Goal: Navigation & Orientation: Find specific page/section

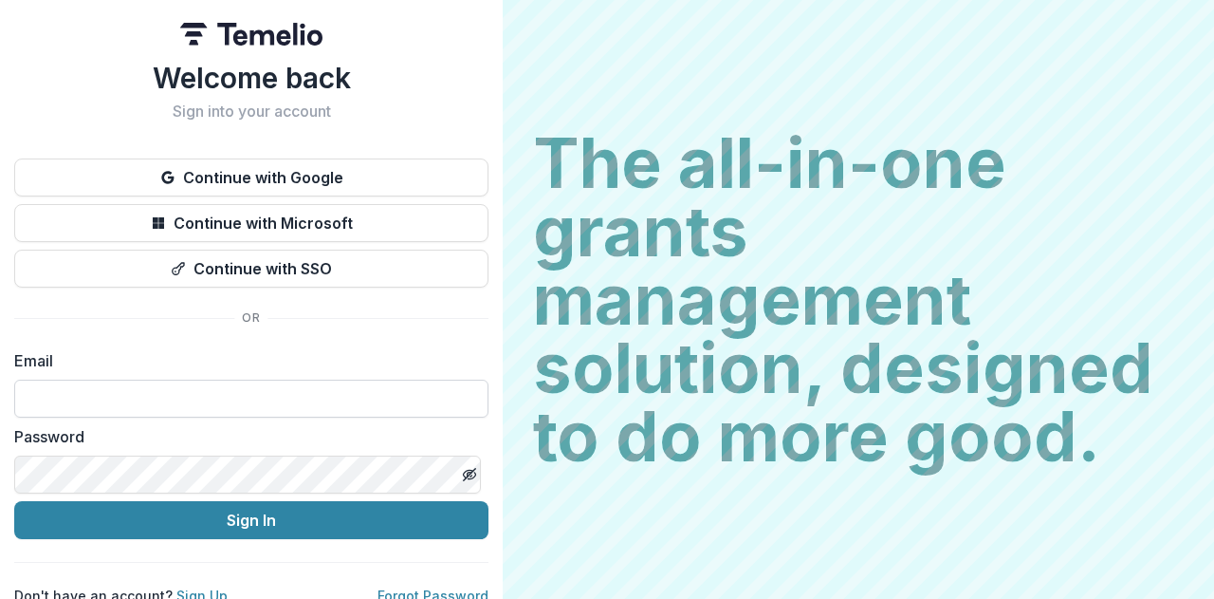
click at [355, 386] on input at bounding box center [251, 399] width 474 height 38
type input "**********"
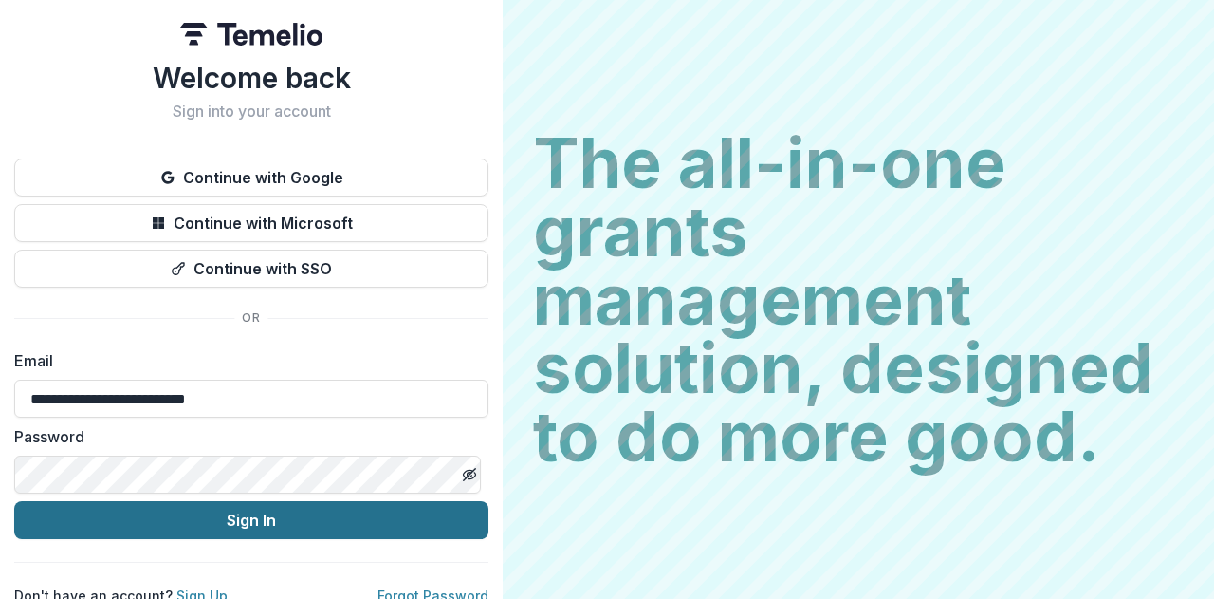
click at [263, 510] on button "Sign In" at bounding box center [251, 520] width 474 height 38
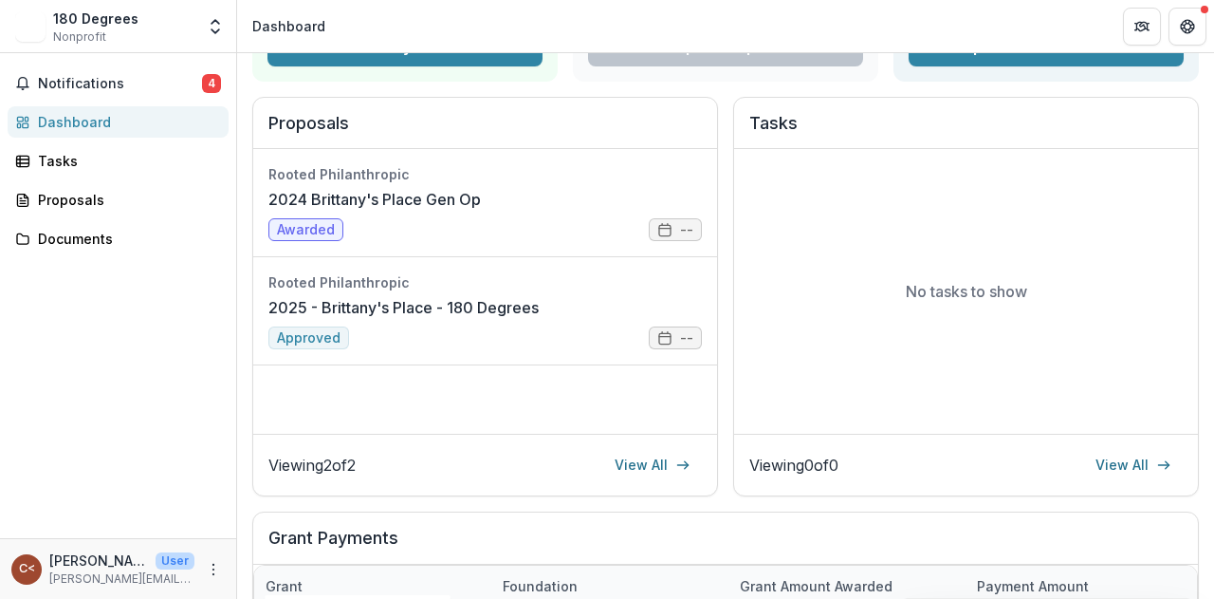
scroll to position [190, 0]
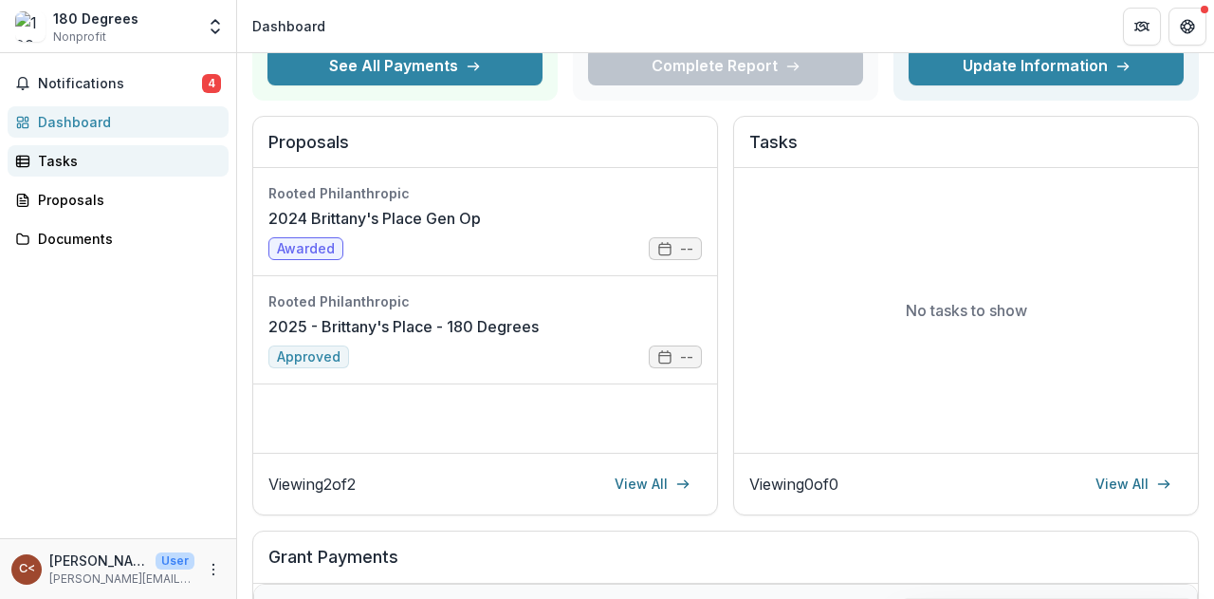
click at [46, 154] on div "Tasks" at bounding box center [126, 161] width 176 height 20
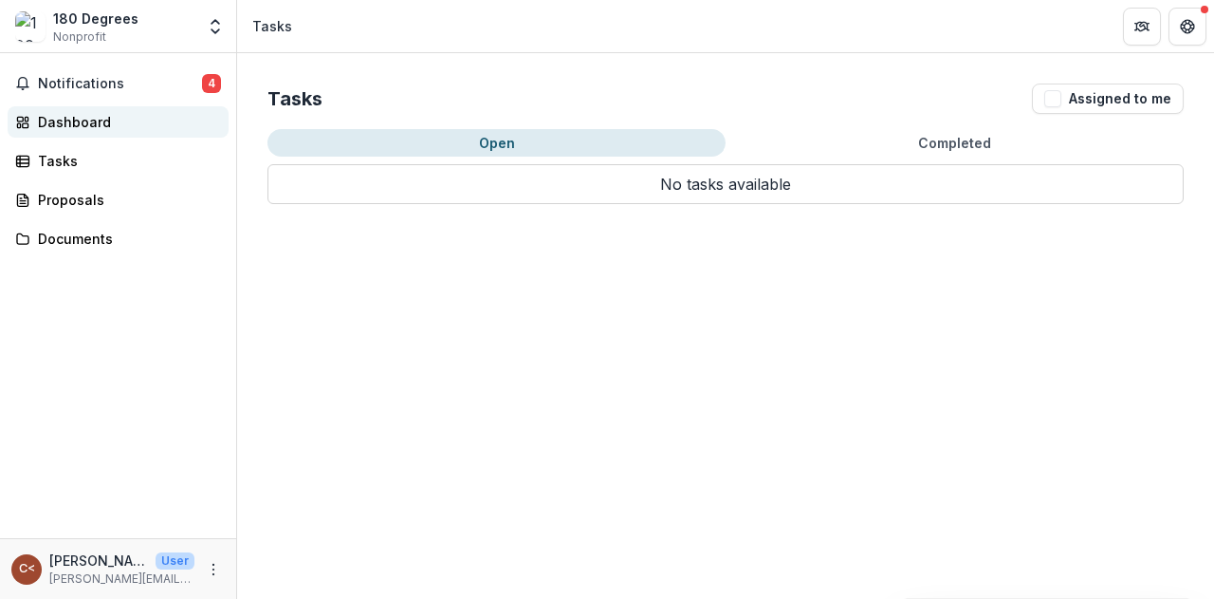
click at [90, 120] on div "Dashboard" at bounding box center [126, 122] width 176 height 20
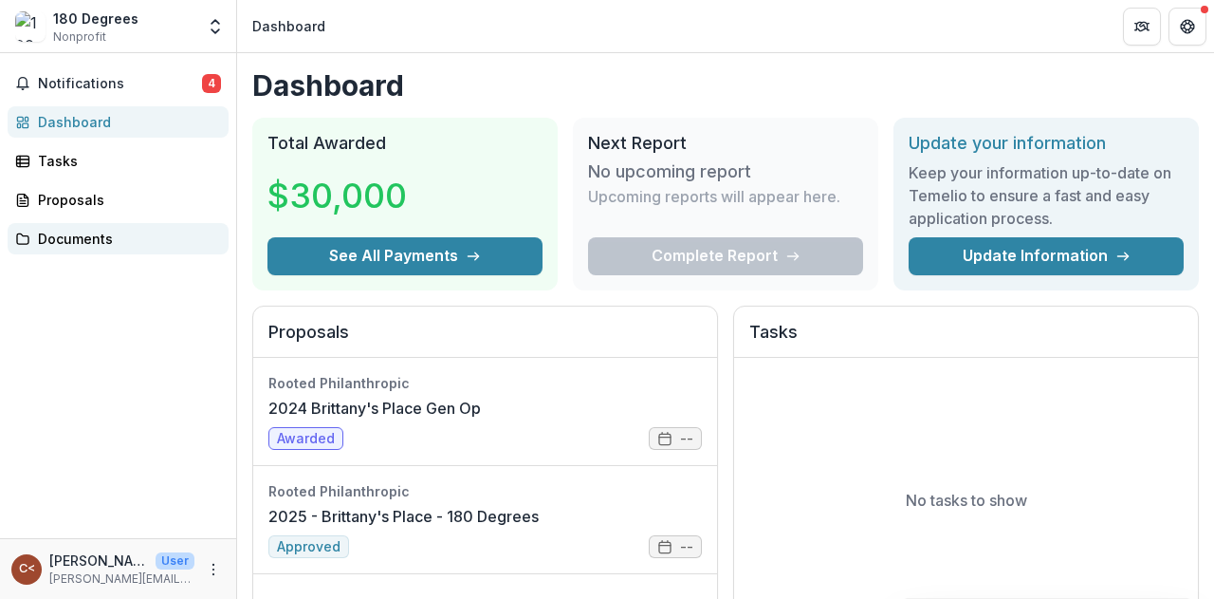
click at [83, 240] on div "Documents" at bounding box center [126, 239] width 176 height 20
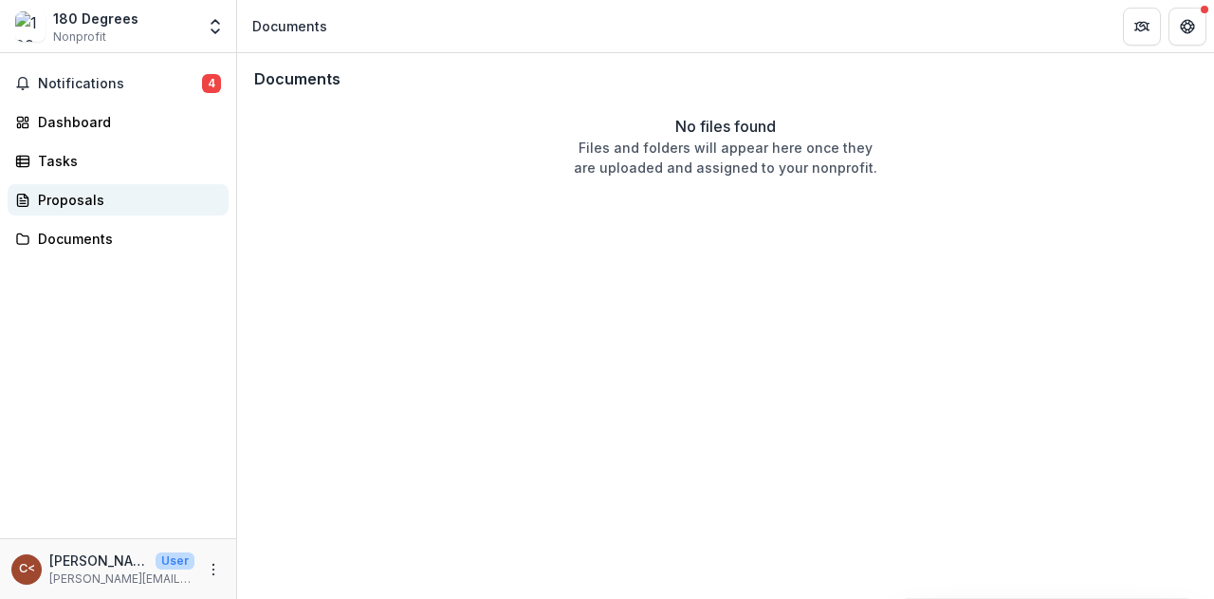
click at [93, 202] on div "Proposals" at bounding box center [126, 200] width 176 height 20
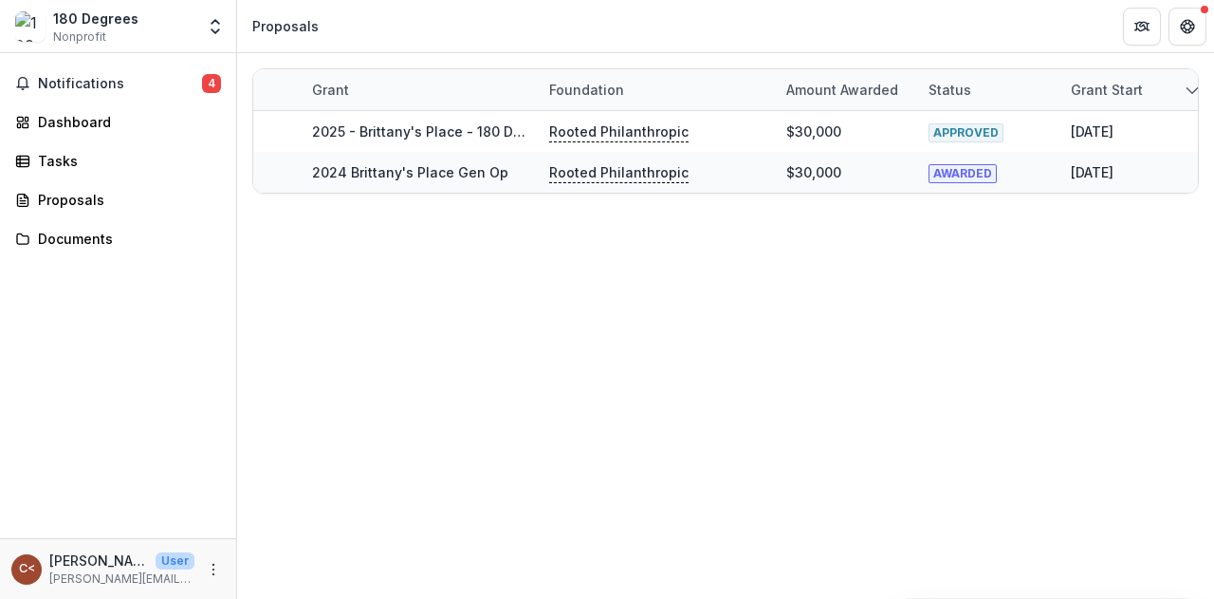
click at [102, 41] on span "Nonprofit" at bounding box center [79, 36] width 53 height 17
click at [83, 92] on button "Notifications 4" at bounding box center [118, 83] width 221 height 30
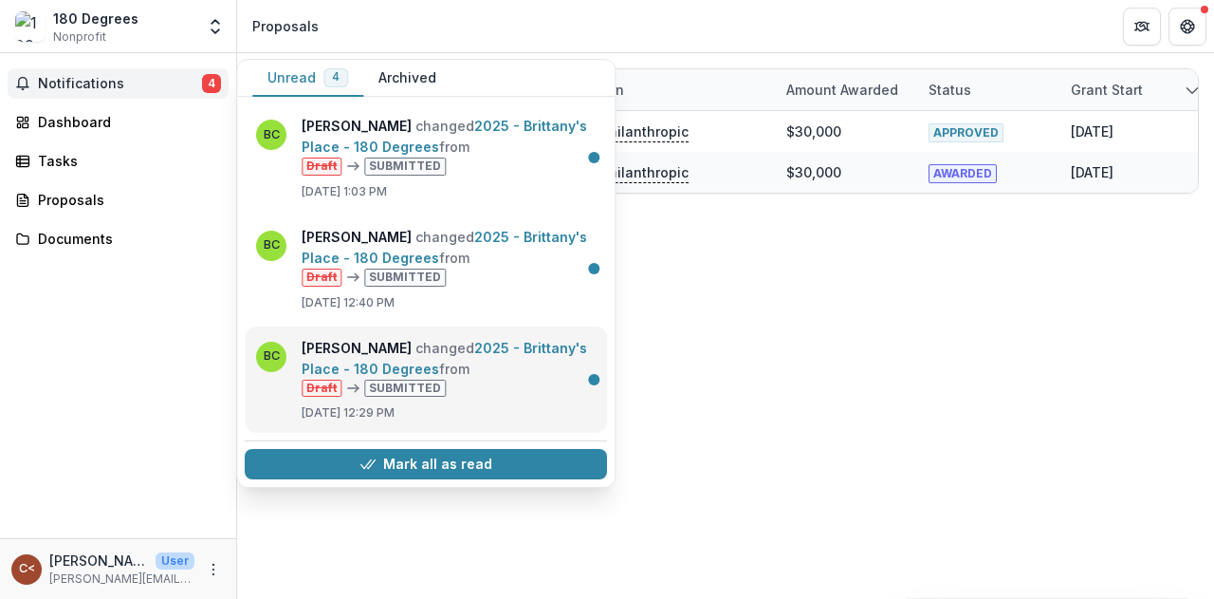
scroll to position [104, 0]
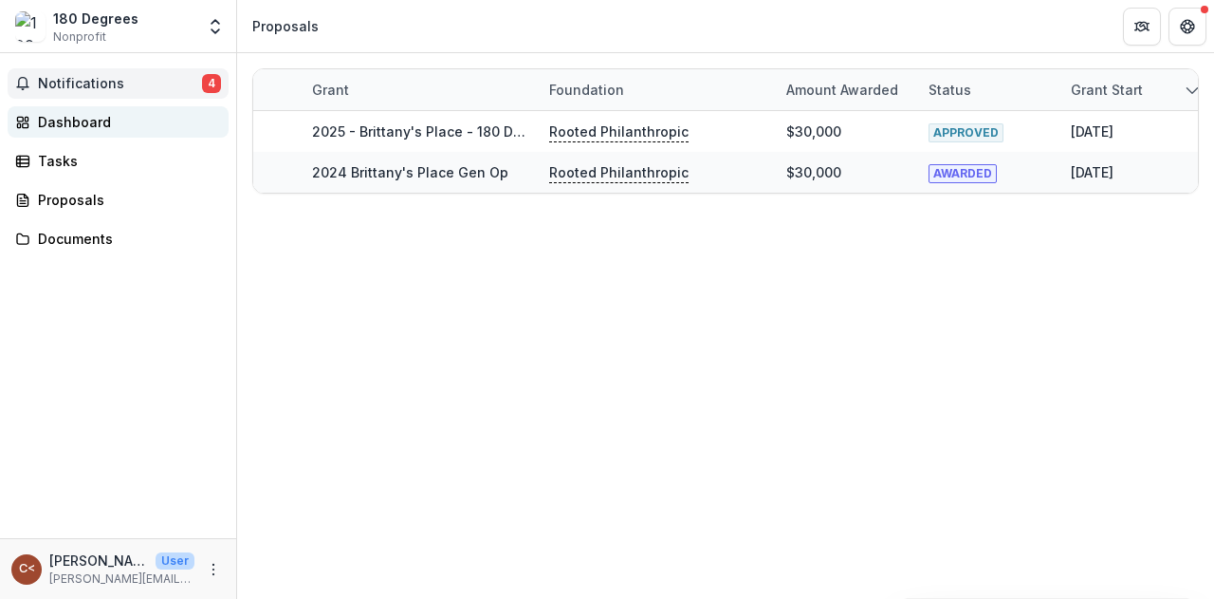
click at [106, 114] on div "Dashboard" at bounding box center [126, 122] width 176 height 20
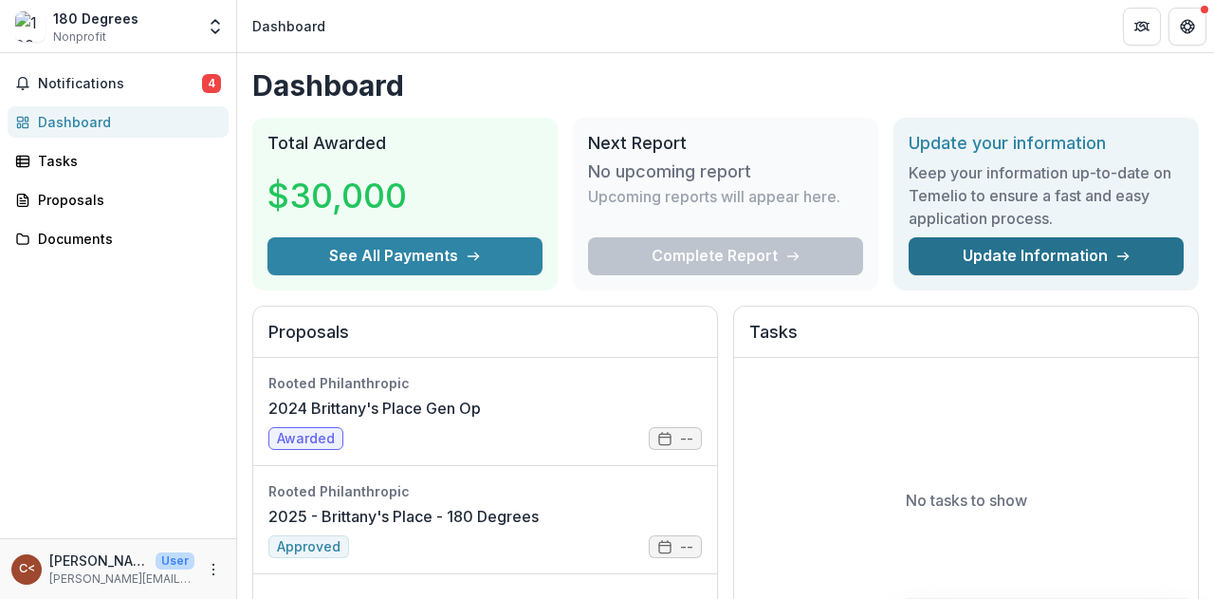
click at [1000, 261] on link "Update Information" at bounding box center [1046, 256] width 275 height 38
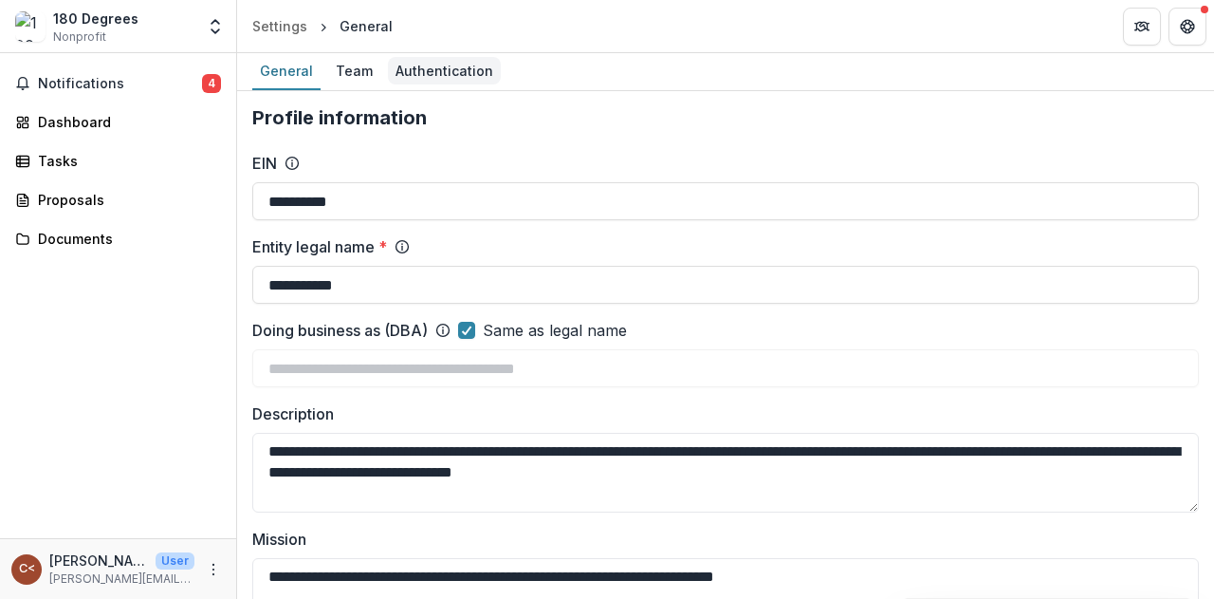
click at [428, 72] on div "Authentication" at bounding box center [444, 71] width 113 height 28
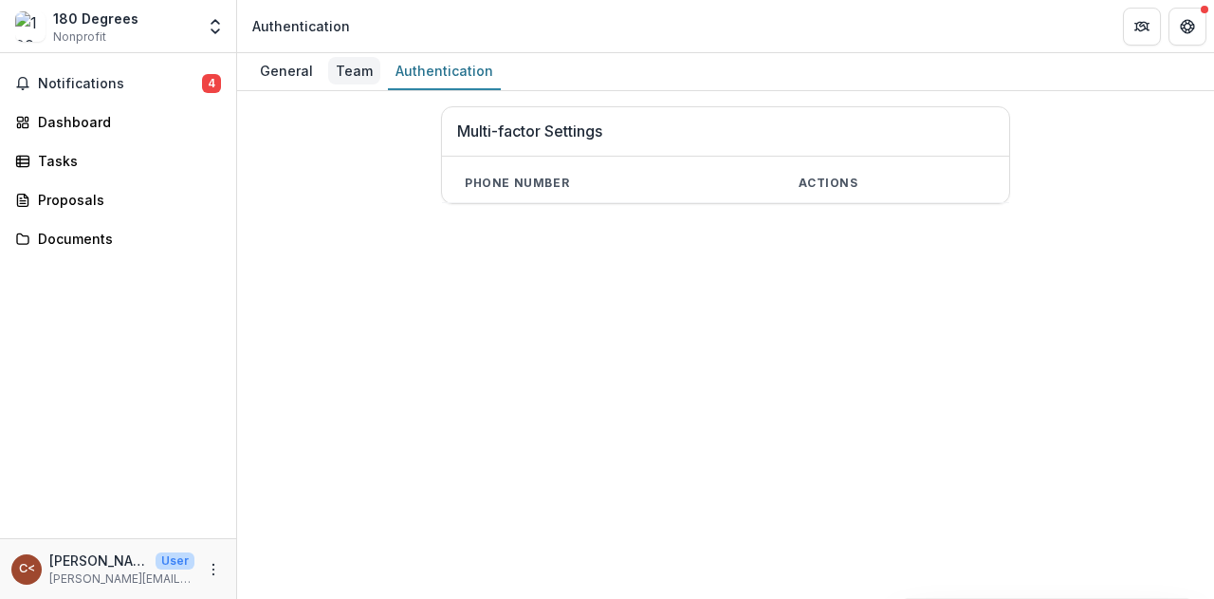
click at [366, 66] on div "Team" at bounding box center [354, 71] width 52 height 28
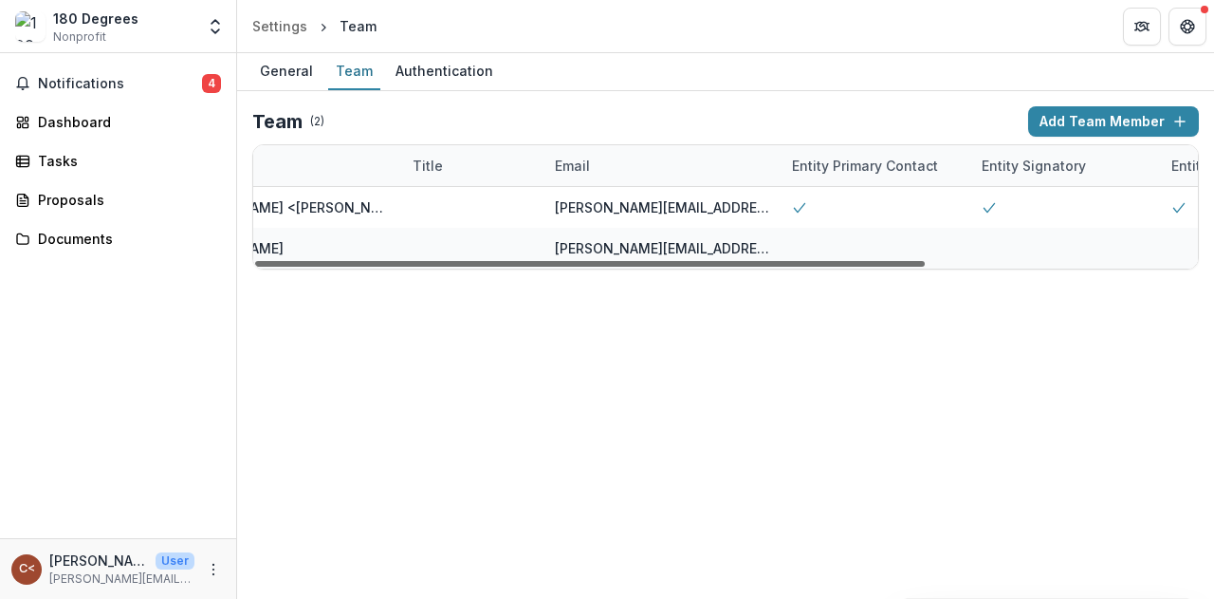
scroll to position [0, 382]
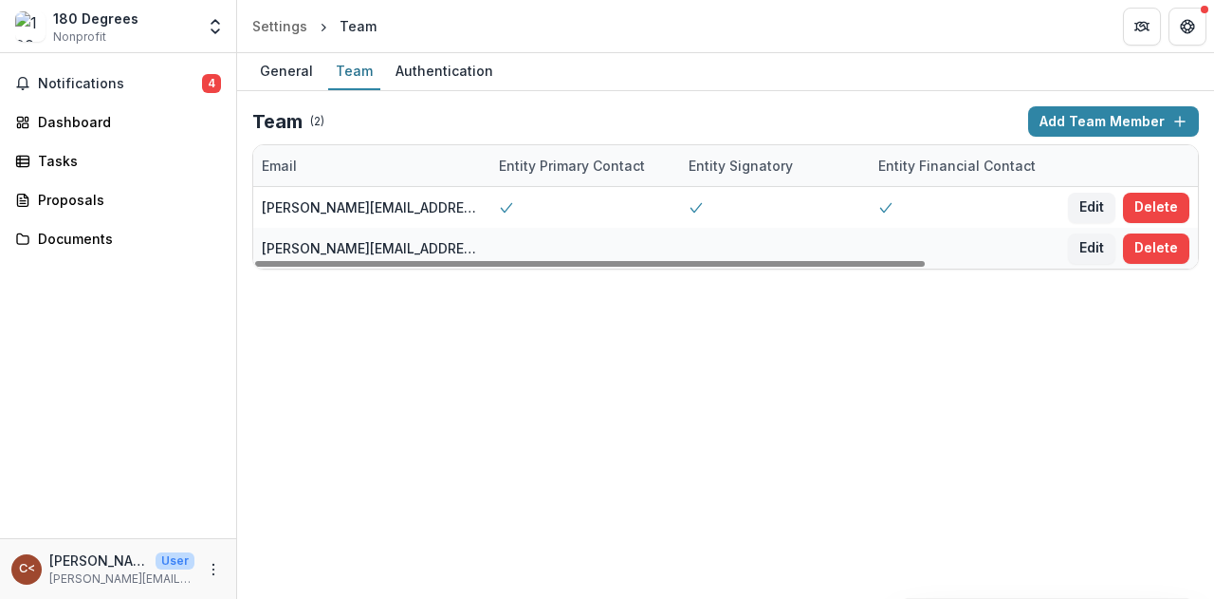
drag, startPoint x: 682, startPoint y: 267, endPoint x: 1104, endPoint y: 180, distance: 431.0
click at [925, 261] on div at bounding box center [590, 264] width 670 height 6
click at [419, 64] on div "Authentication" at bounding box center [444, 71] width 113 height 28
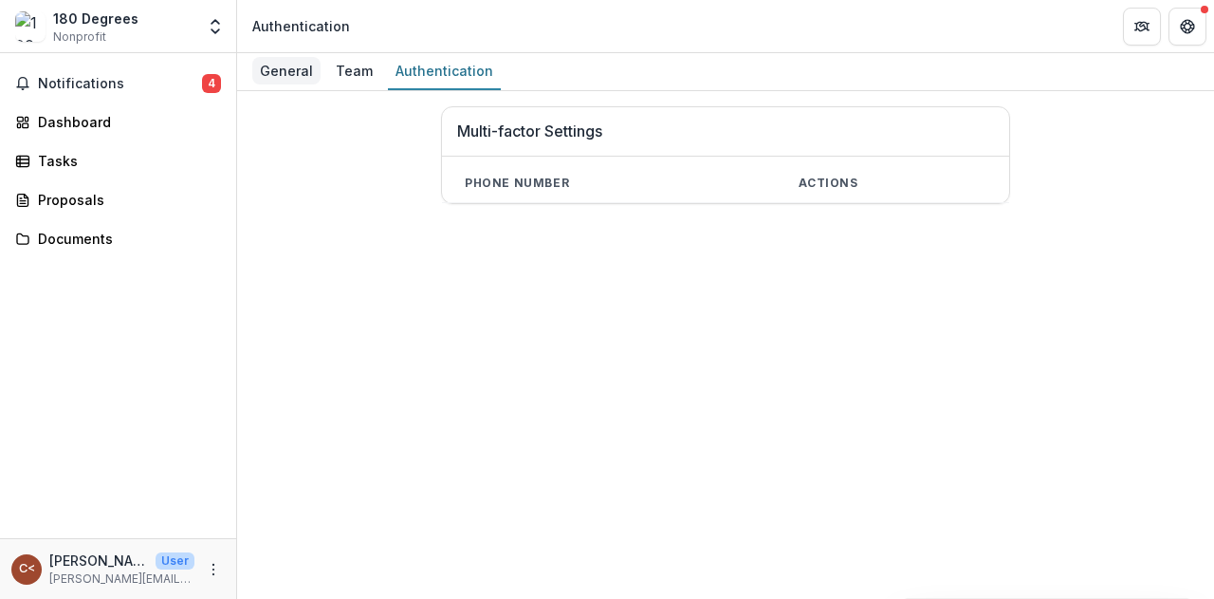
click at [284, 69] on div "General" at bounding box center [286, 71] width 68 height 28
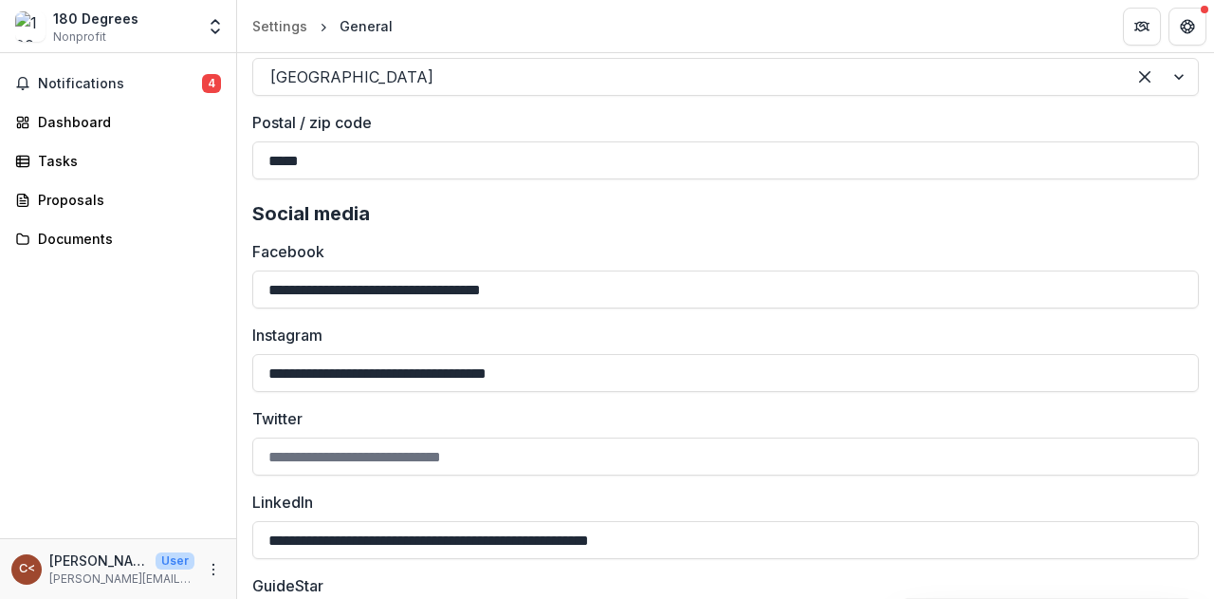
scroll to position [2637, 0]
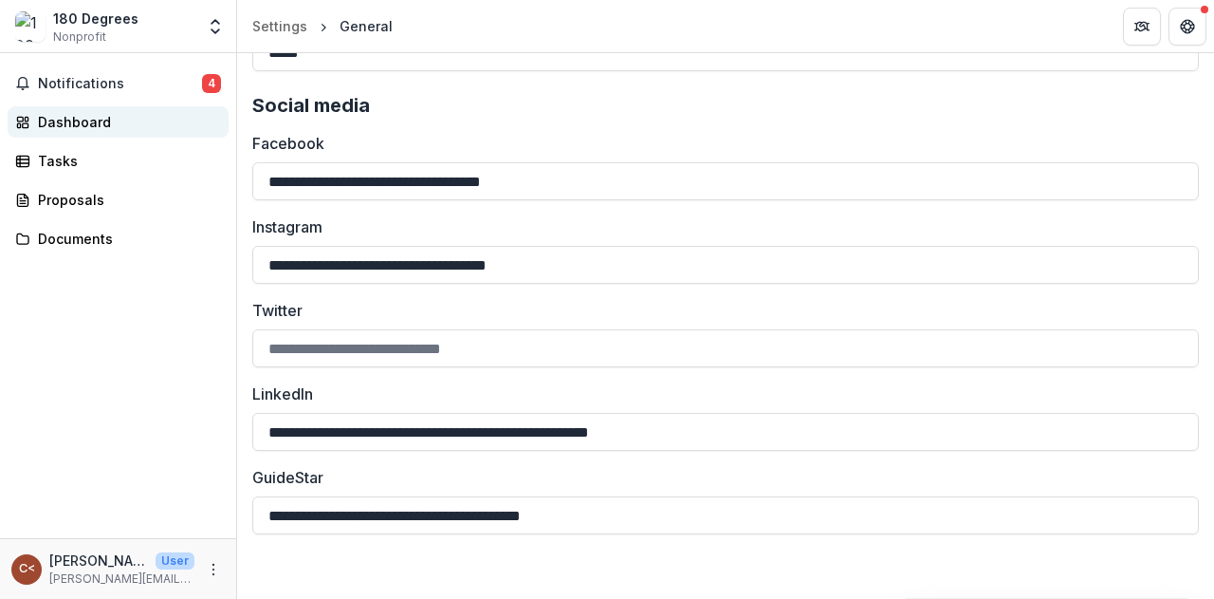
click at [74, 128] on div "Dashboard" at bounding box center [126, 122] width 176 height 20
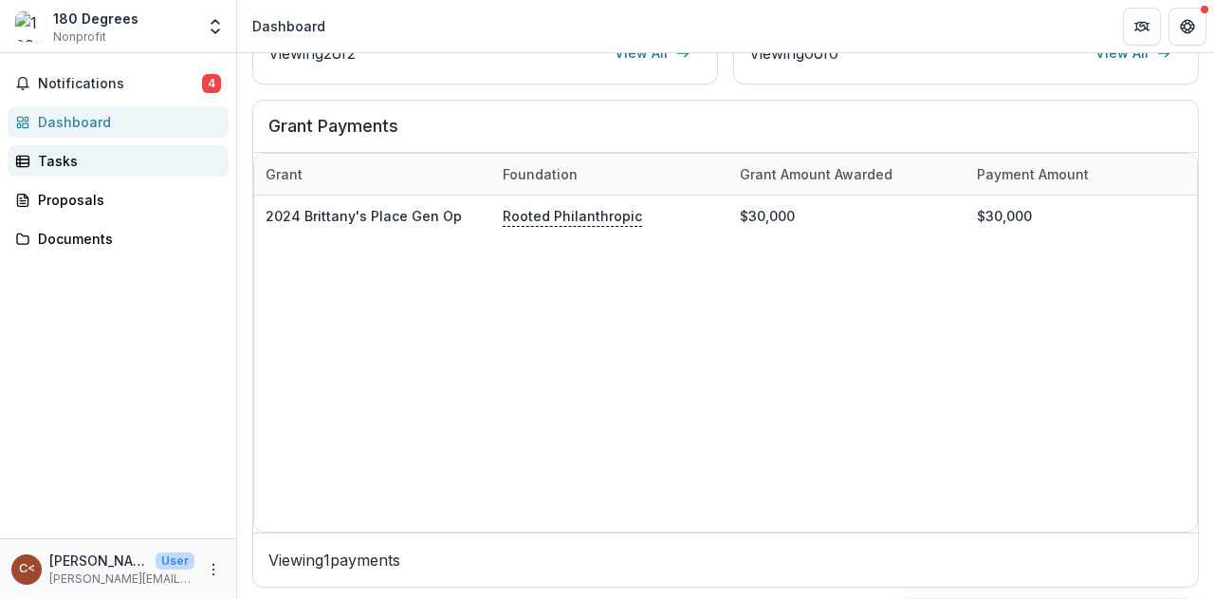
click at [62, 160] on div "Tasks" at bounding box center [126, 161] width 176 height 20
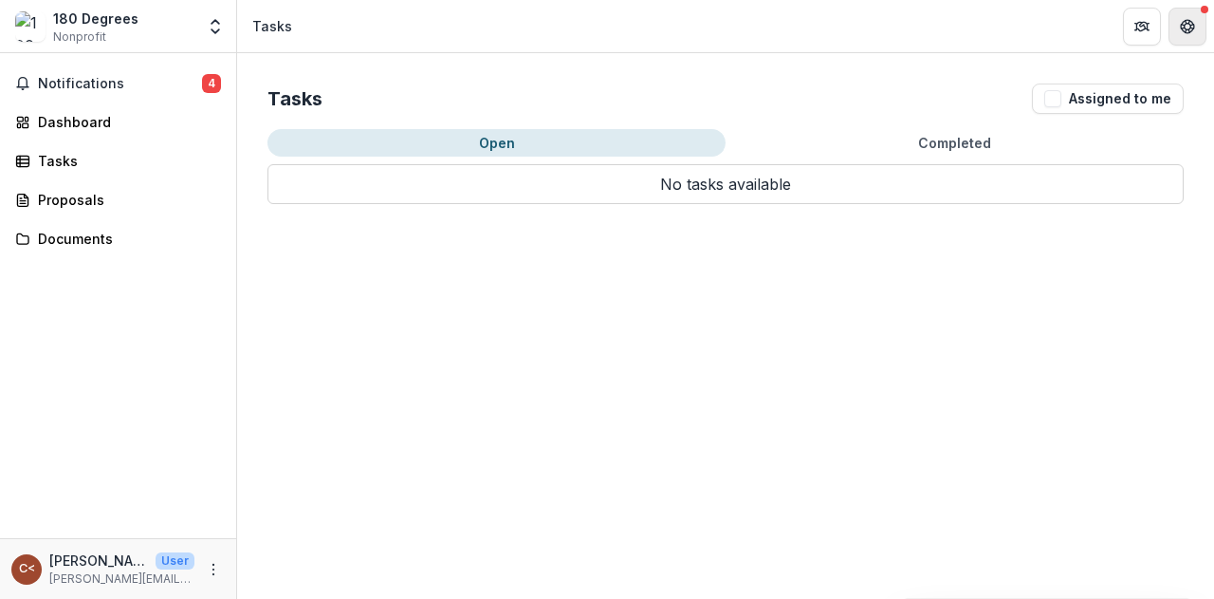
click at [1187, 26] on icon "Get Help" at bounding box center [1187, 26] width 15 height 15
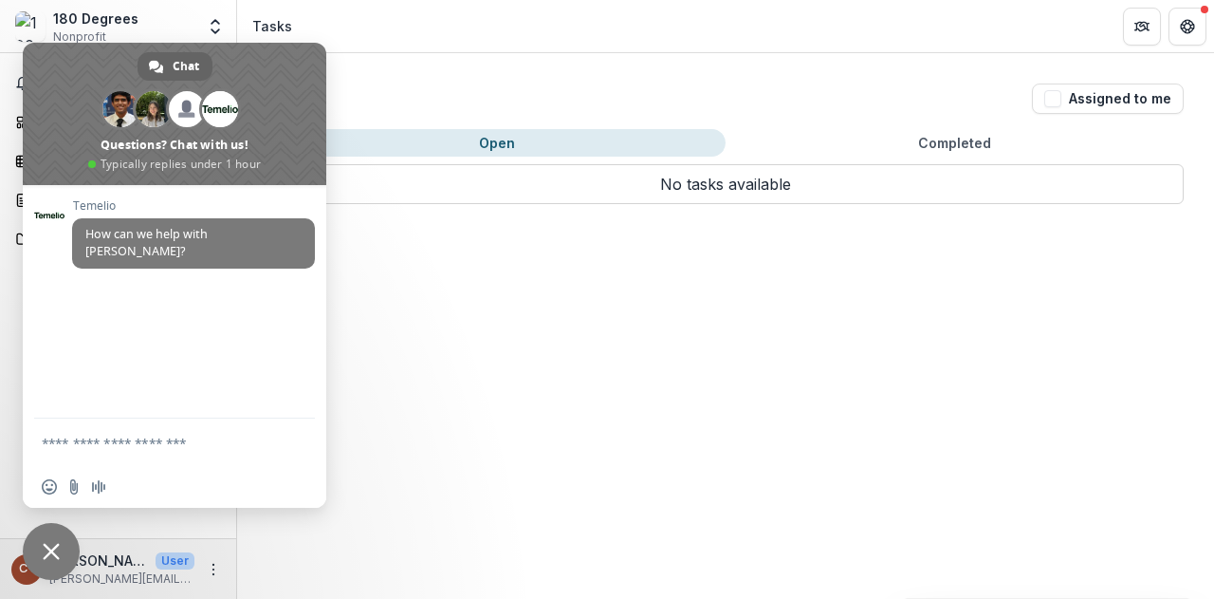
click at [454, 33] on header "Tasks" at bounding box center [725, 26] width 977 height 52
click at [398, 81] on div "Tasks Assigned to me Open Completed No tasks available No tasks available" at bounding box center [725, 143] width 977 height 181
click at [59, 547] on span "Close chat" at bounding box center [51, 551] width 17 height 17
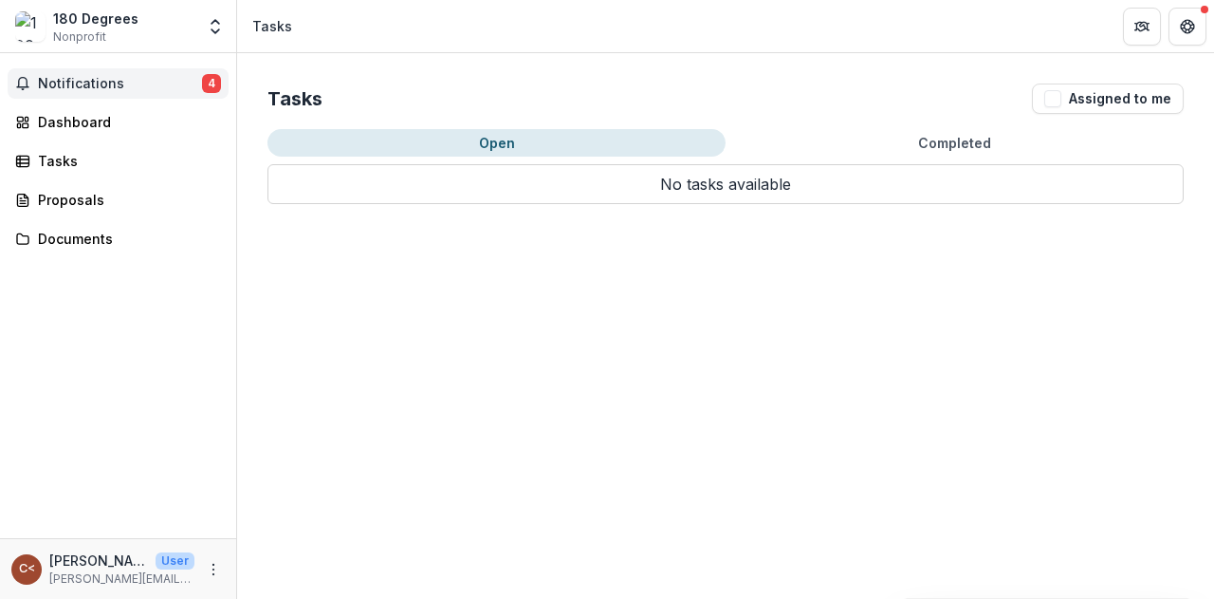
click at [66, 91] on button "Notifications 4" at bounding box center [118, 83] width 221 height 30
click at [71, 134] on link "Dashboard" at bounding box center [118, 121] width 221 height 31
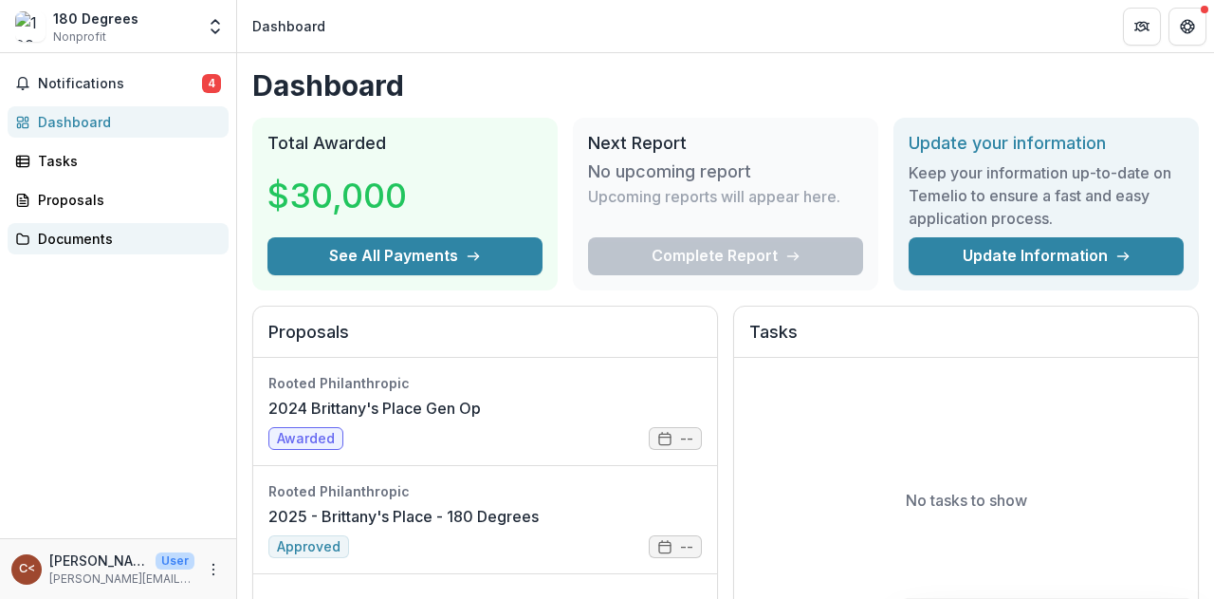
click at [63, 246] on div "Documents" at bounding box center [126, 239] width 176 height 20
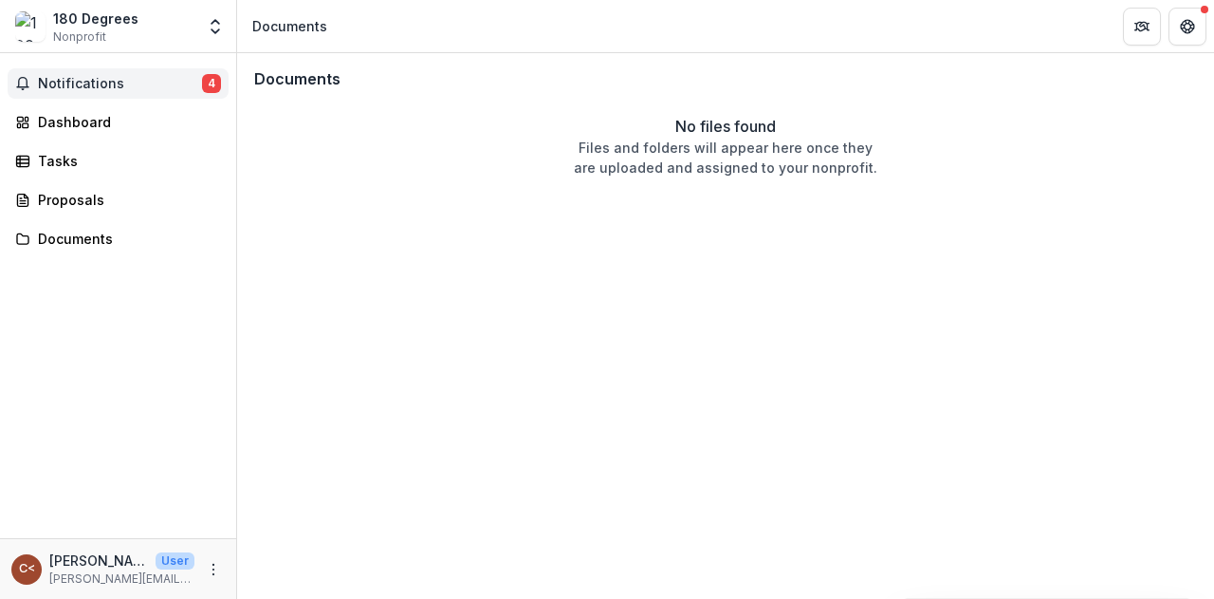
click at [131, 96] on button "Notifications 4" at bounding box center [118, 83] width 221 height 30
click at [151, 45] on div "180 Degrees Nonprofit Team Settings Settings" at bounding box center [118, 27] width 221 height 38
click at [65, 92] on button "Notifications 4" at bounding box center [118, 83] width 221 height 30
click at [80, 122] on div "Dashboard" at bounding box center [126, 122] width 176 height 20
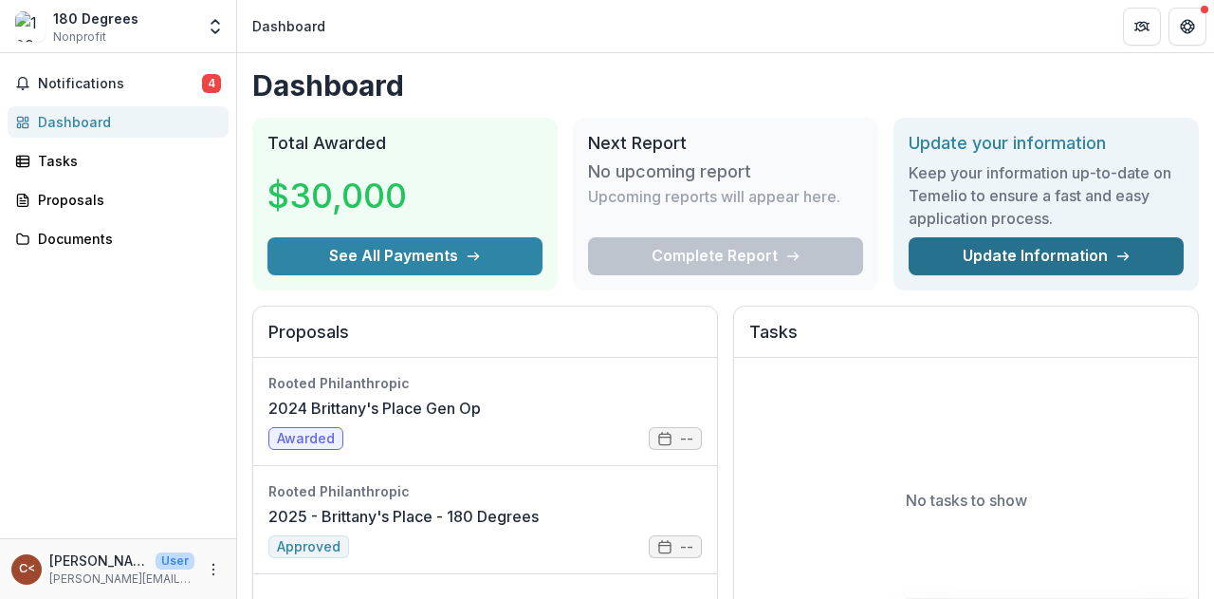
click at [1049, 252] on link "Update Information" at bounding box center [1046, 256] width 275 height 38
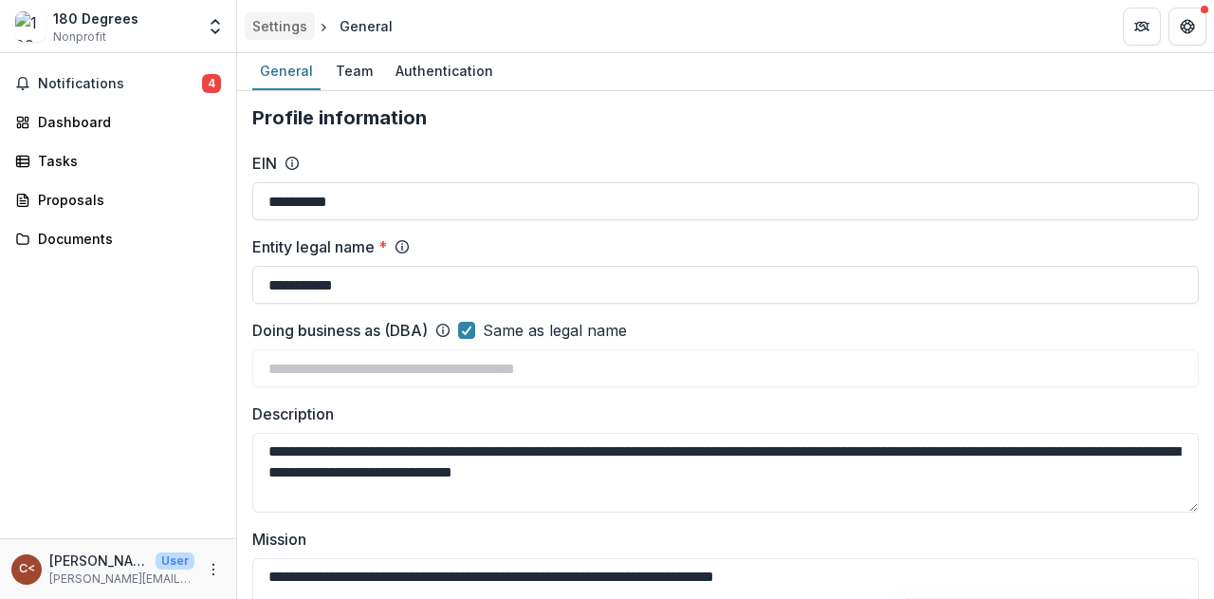
click at [290, 24] on div "Settings" at bounding box center [279, 26] width 55 height 20
click at [288, 21] on div "Settings" at bounding box center [279, 26] width 55 height 20
click at [287, 21] on div "Settings" at bounding box center [279, 26] width 55 height 20
click at [359, 31] on div "General" at bounding box center [366, 26] width 53 height 20
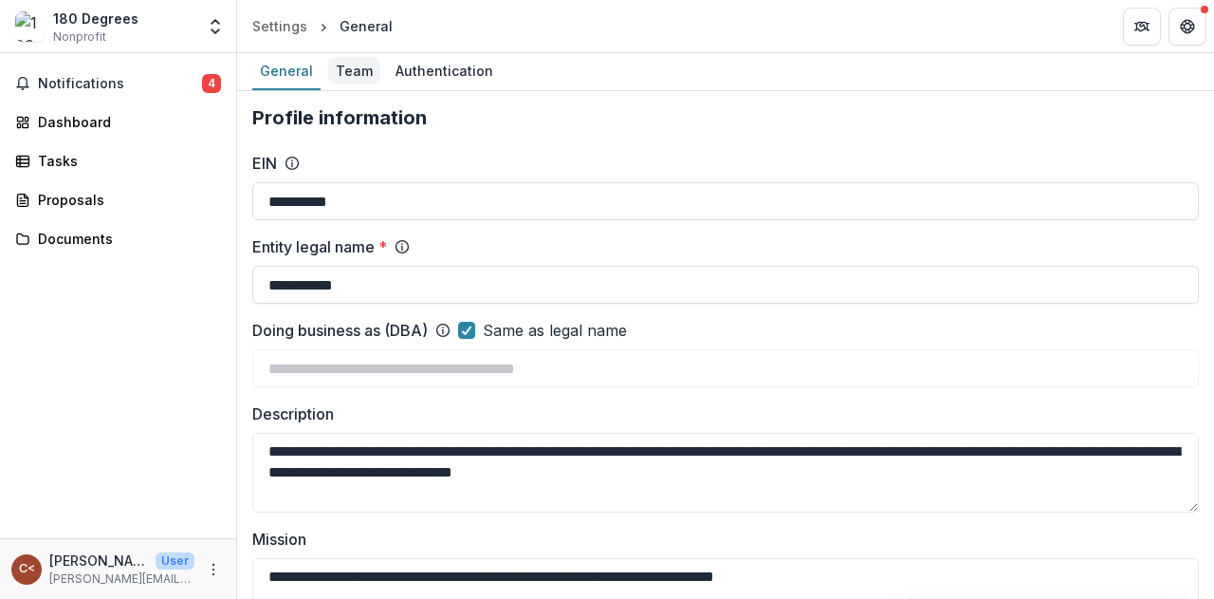
click at [347, 71] on div "Team" at bounding box center [354, 71] width 52 height 28
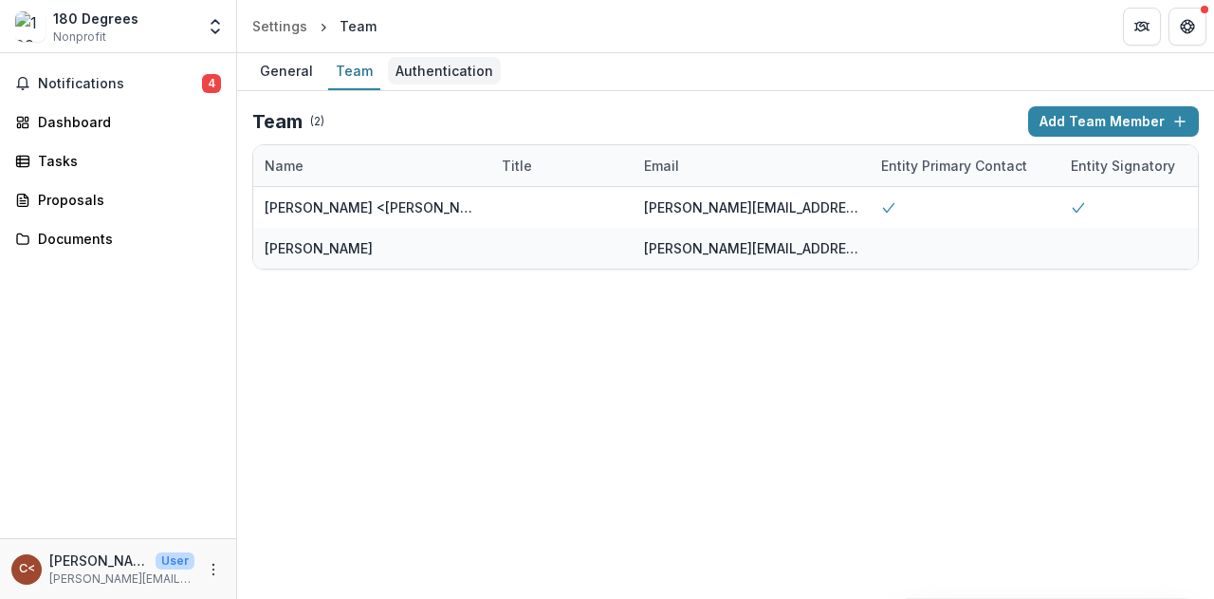
click at [421, 82] on div "Authentication" at bounding box center [444, 71] width 113 height 28
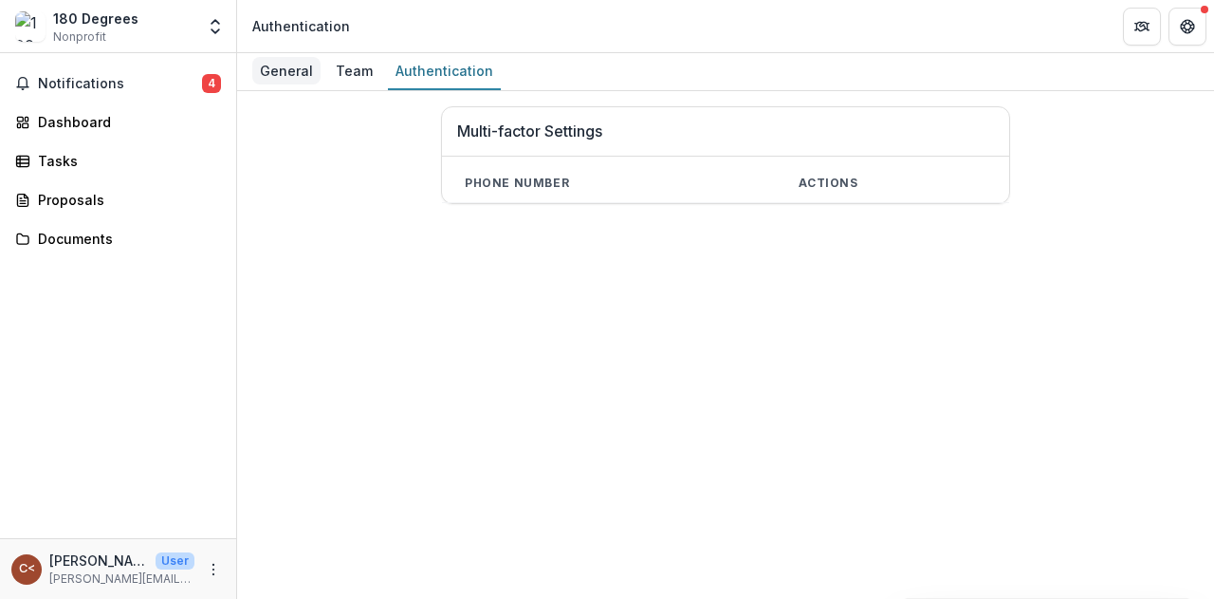
click at [264, 62] on div "General" at bounding box center [286, 71] width 68 height 28
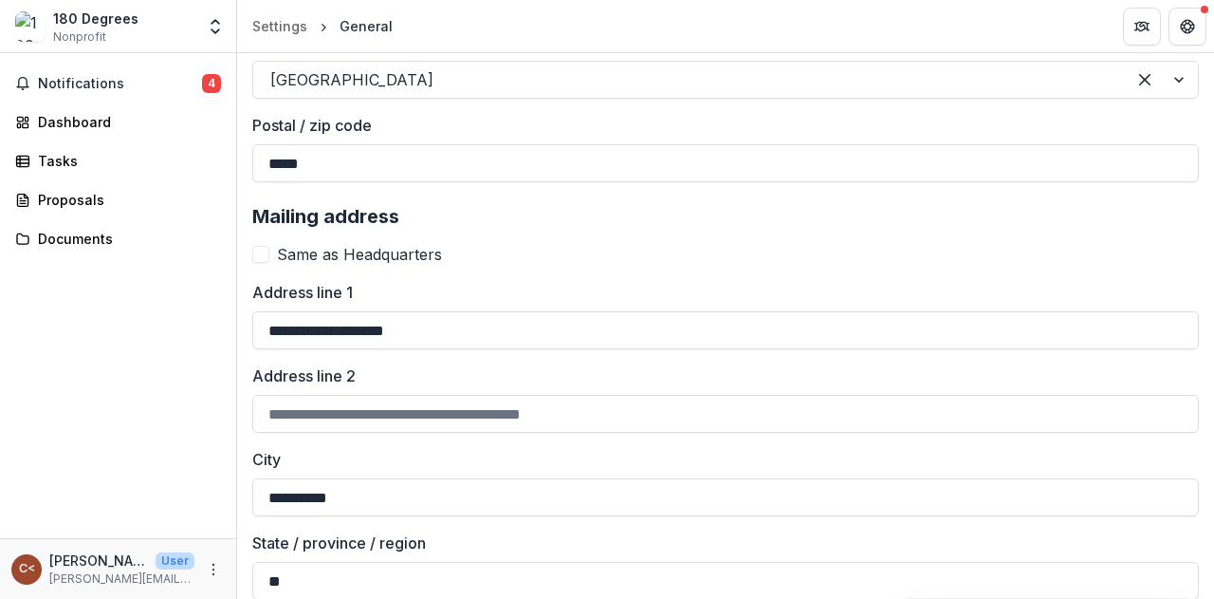
scroll to position [1878, 0]
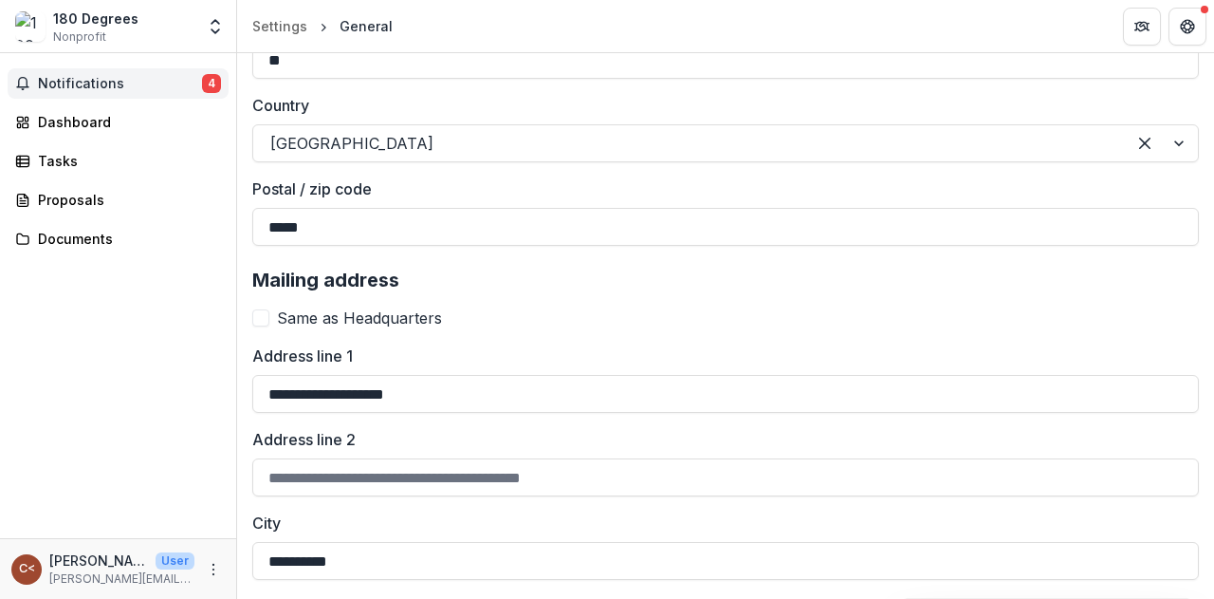
click at [123, 81] on span "Notifications" at bounding box center [120, 84] width 164 height 16
click at [83, 129] on div "Dashboard" at bounding box center [126, 122] width 176 height 20
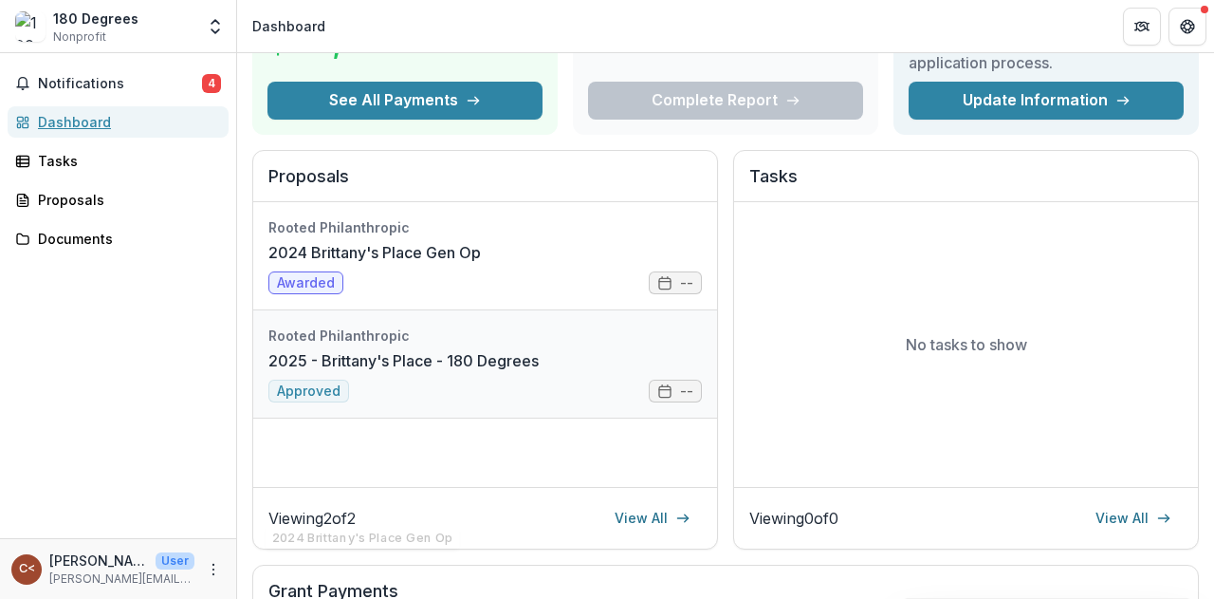
scroll to position [51, 0]
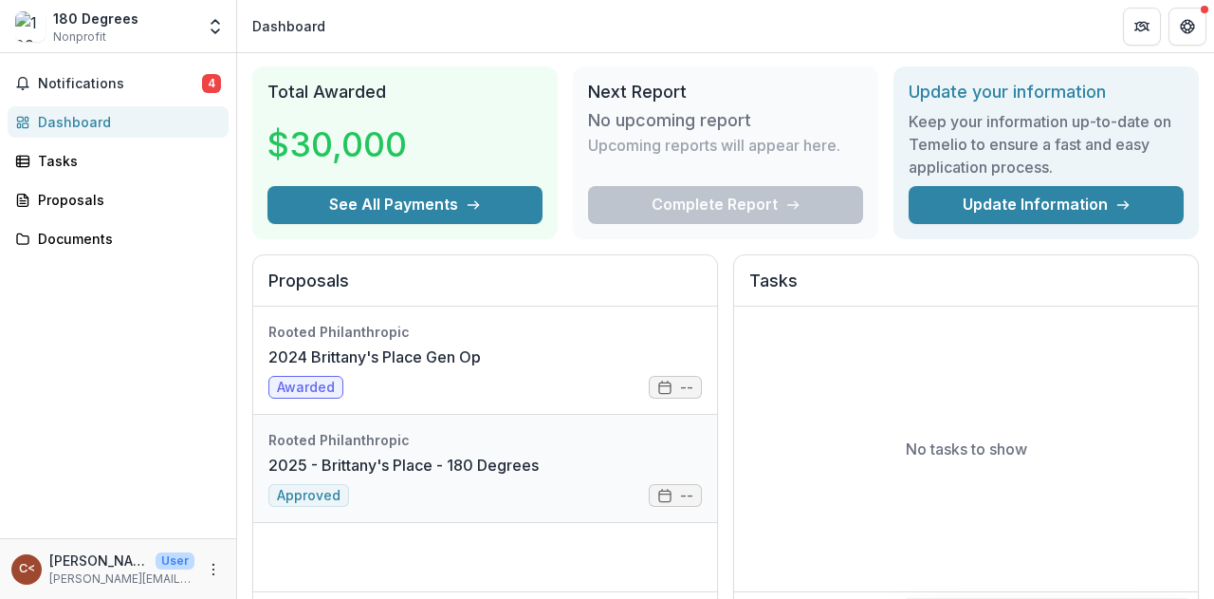
click at [364, 458] on link "2025 - Brittany's Place - 180 Degrees" at bounding box center [404, 465] width 270 height 23
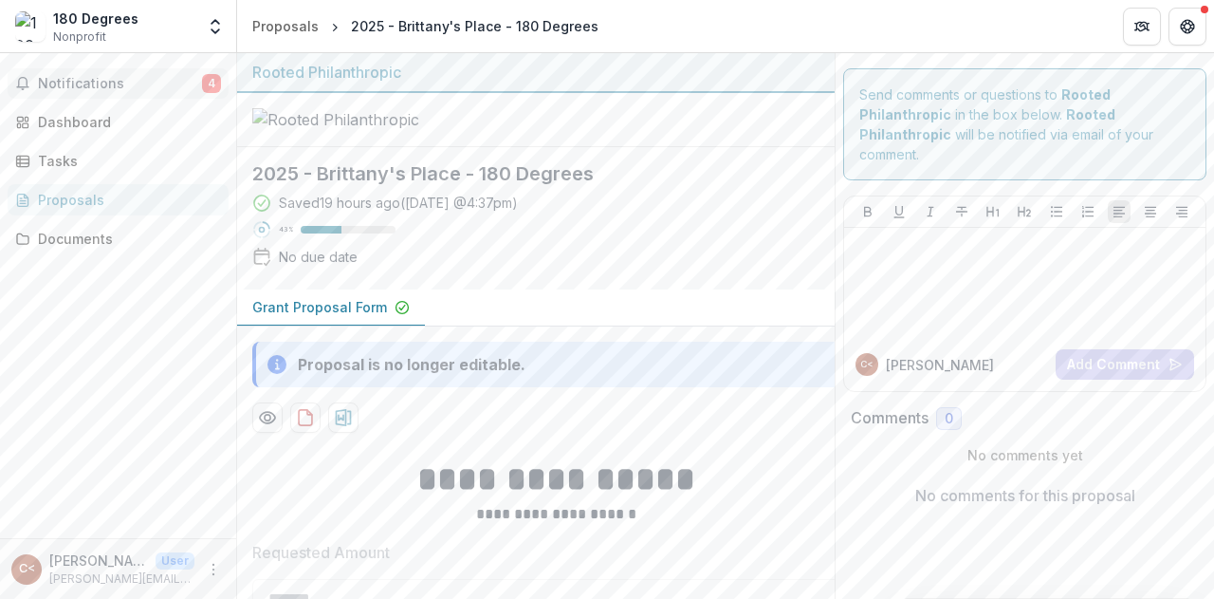
click at [162, 82] on span "Notifications" at bounding box center [120, 84] width 164 height 16
click at [57, 125] on div "Dashboard" at bounding box center [126, 122] width 176 height 20
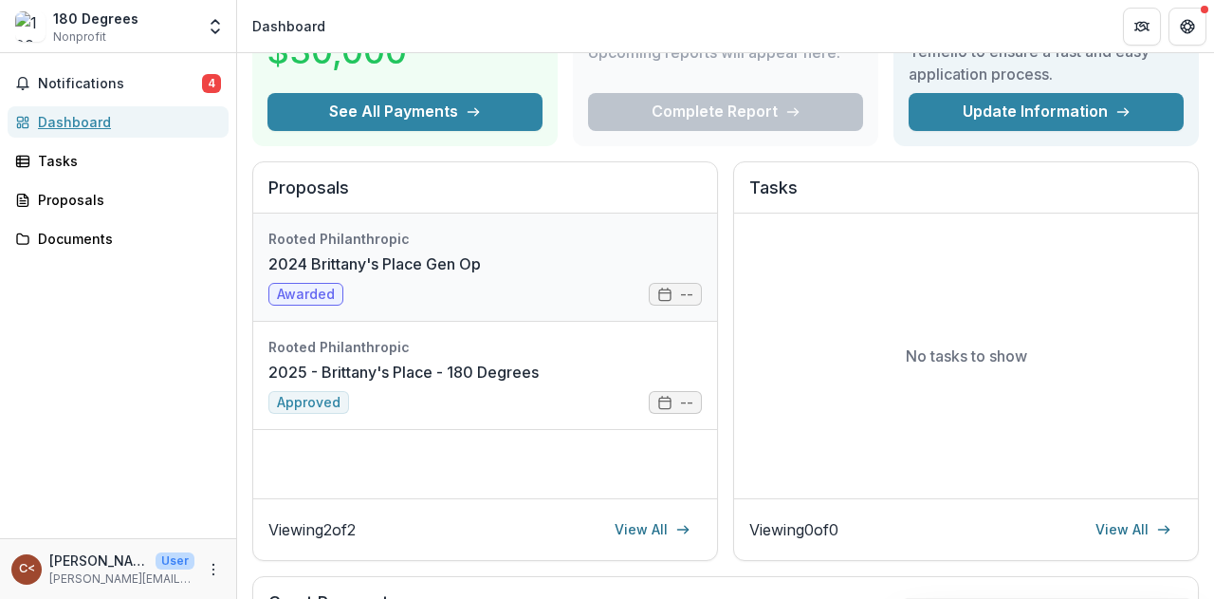
scroll to position [285, 0]
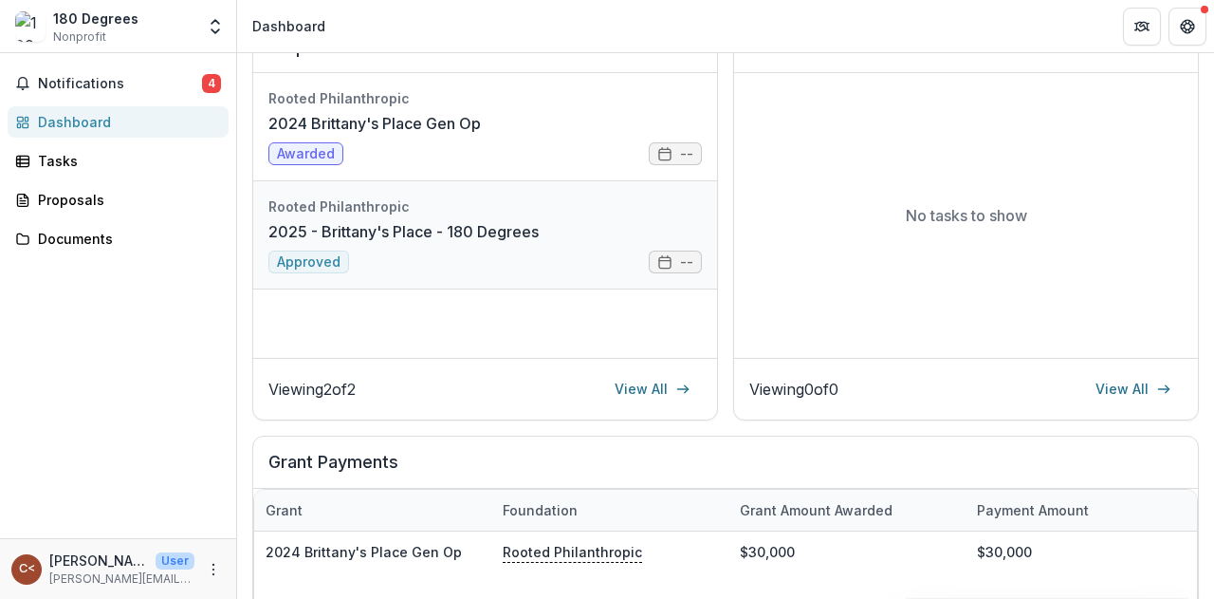
click at [539, 243] on link "2025 - Brittany's Place - 180 Degrees" at bounding box center [404, 231] width 270 height 23
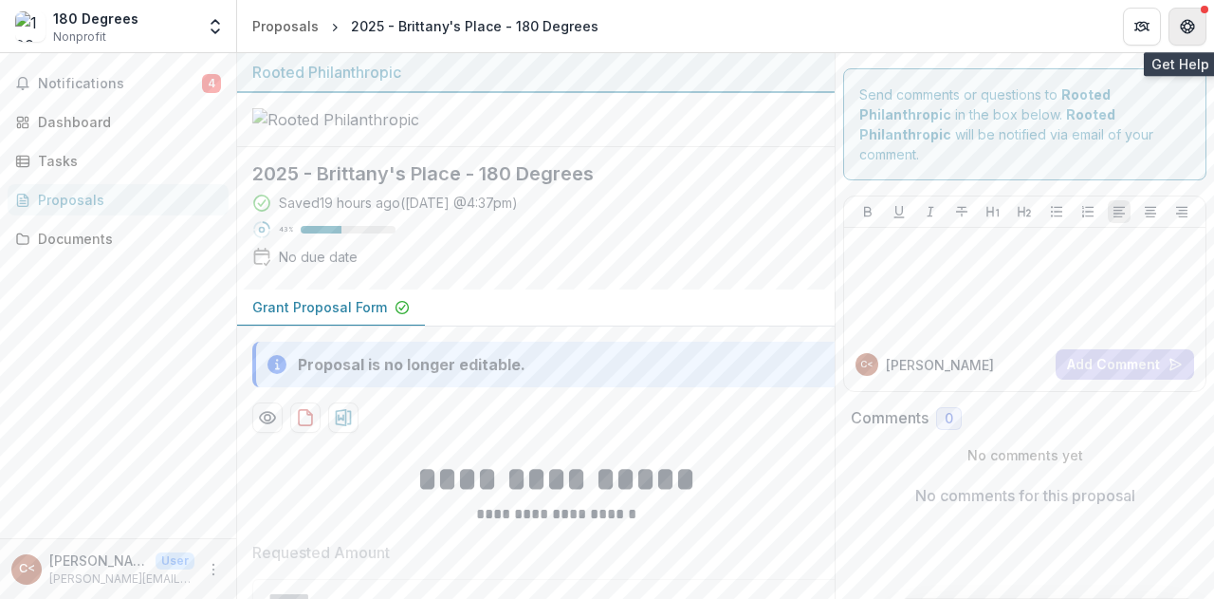
click at [1195, 28] on icon "Get Help" at bounding box center [1187, 26] width 15 height 15
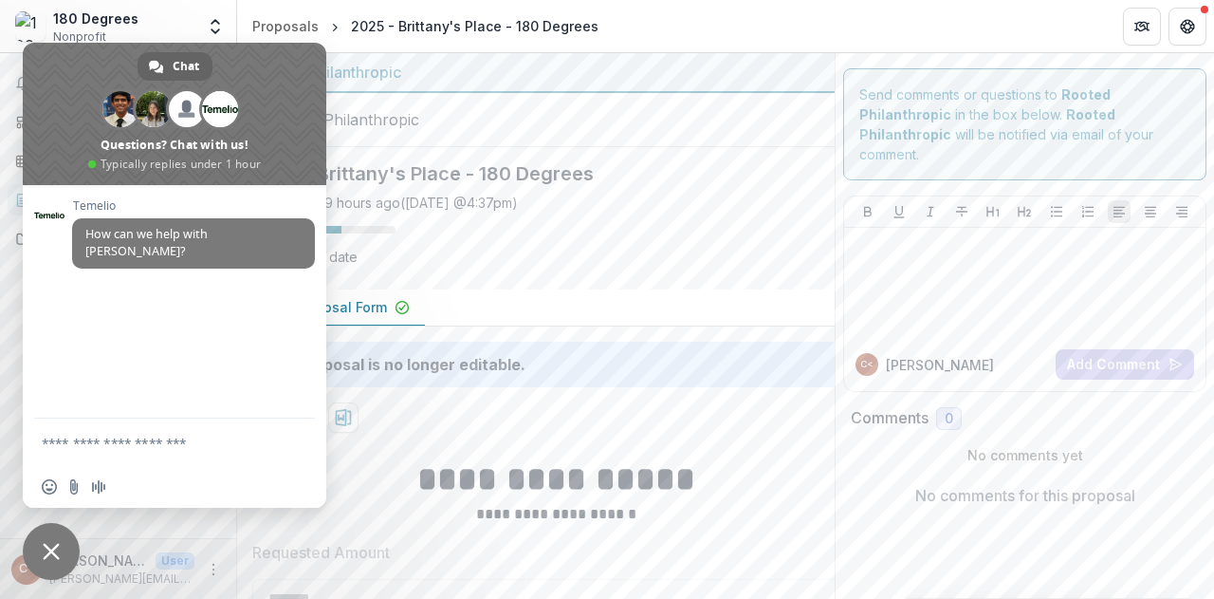
click at [732, 1] on header "Proposals 2025 - Brittany's Place - 180 Degrees" at bounding box center [725, 26] width 977 height 52
